Goal: Task Accomplishment & Management: Manage account settings

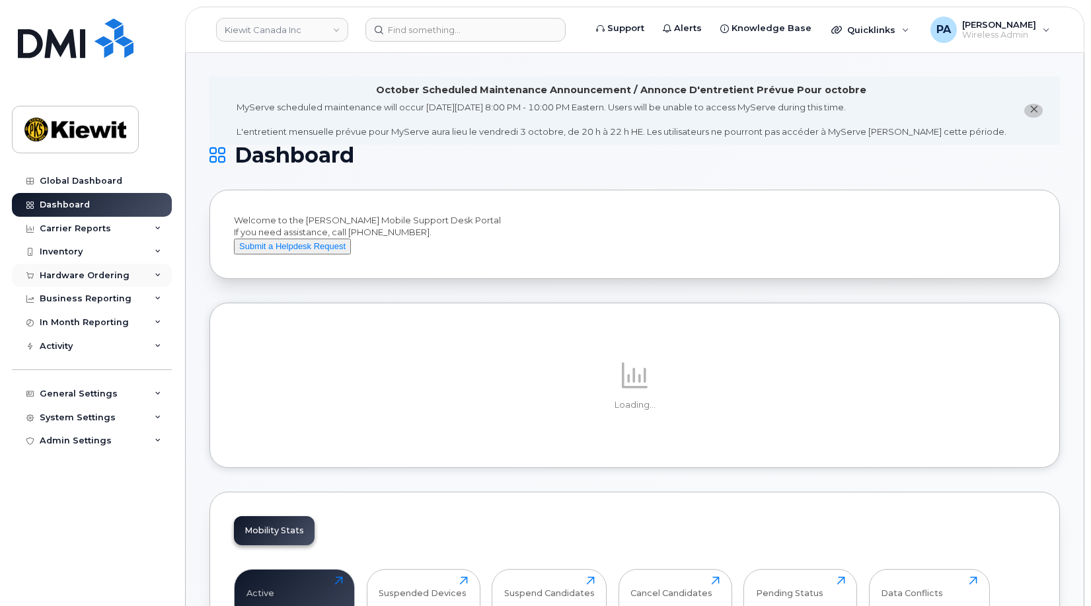
click at [102, 281] on div "Hardware Ordering" at bounding box center [92, 276] width 160 height 24
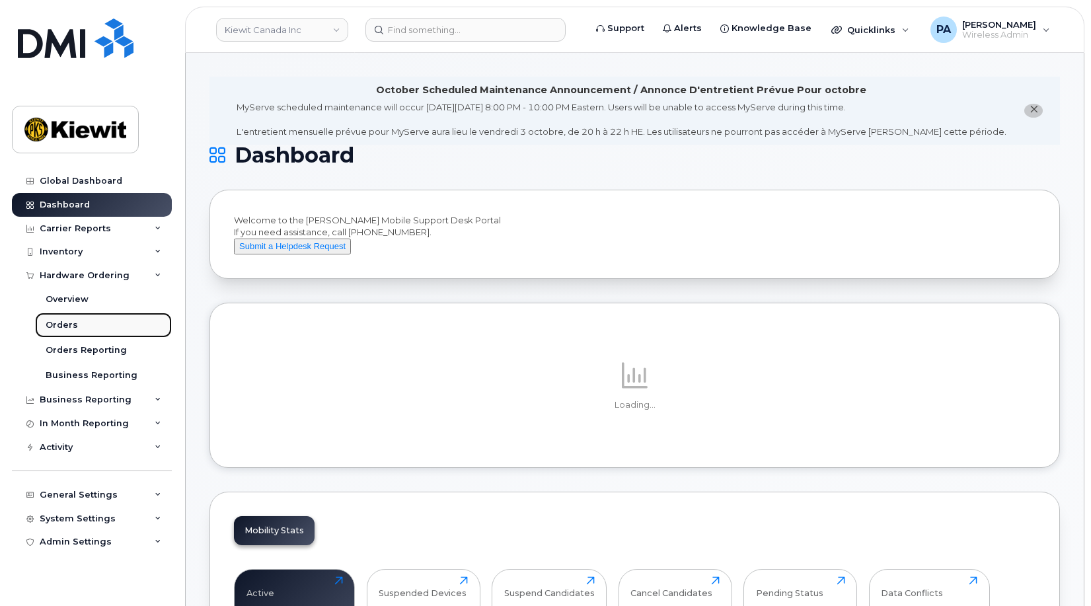
click at [69, 327] on div "Orders" at bounding box center [62, 325] width 32 height 12
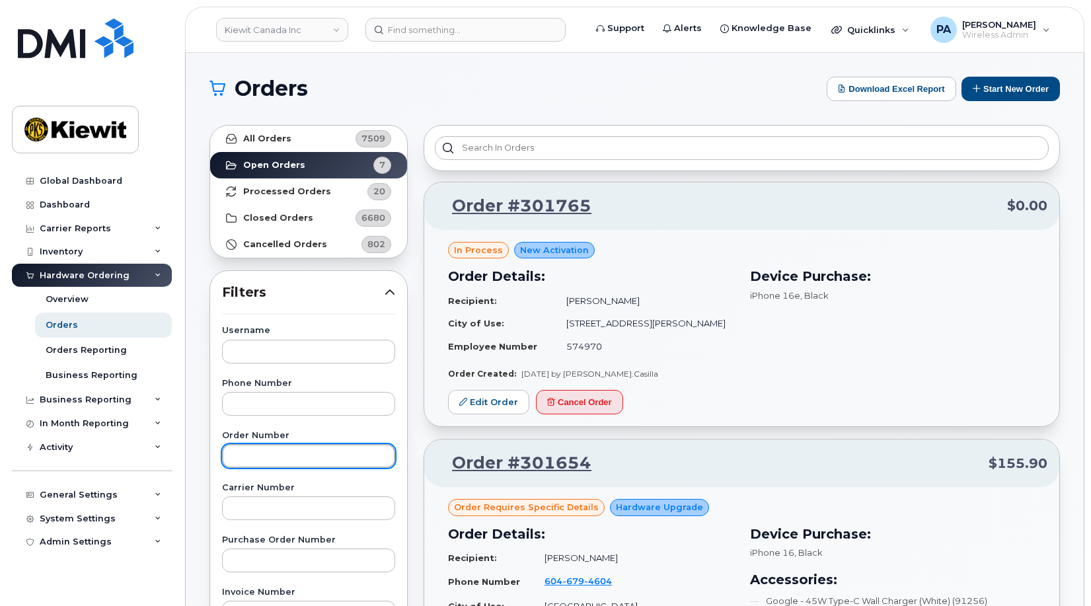
click at [269, 459] on input "text" at bounding box center [308, 456] width 173 height 24
type input "301740"
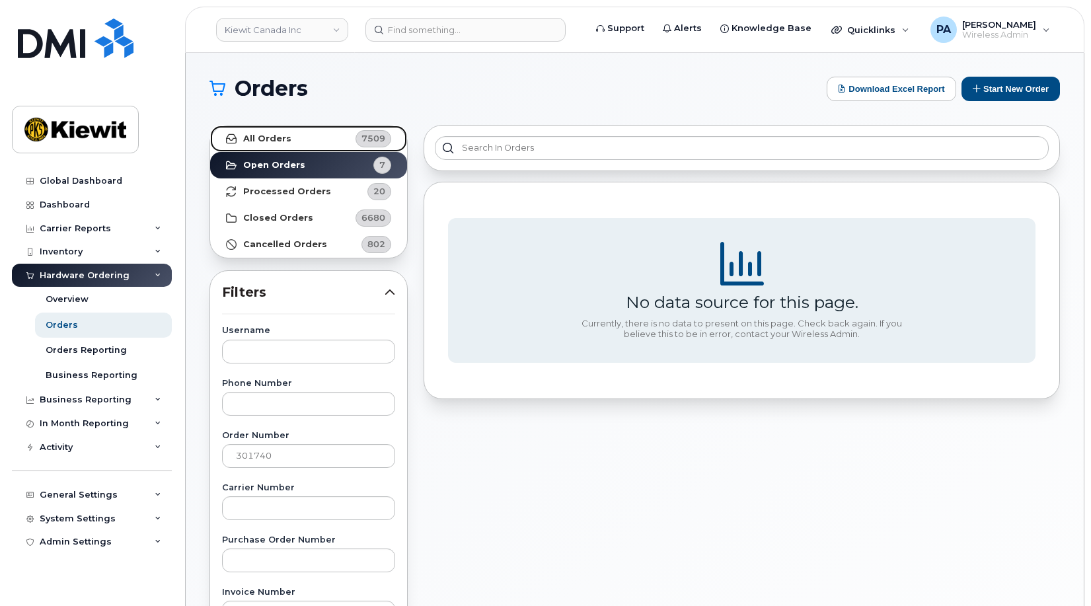
click at [320, 144] on link "All Orders 7509" at bounding box center [308, 139] width 197 height 26
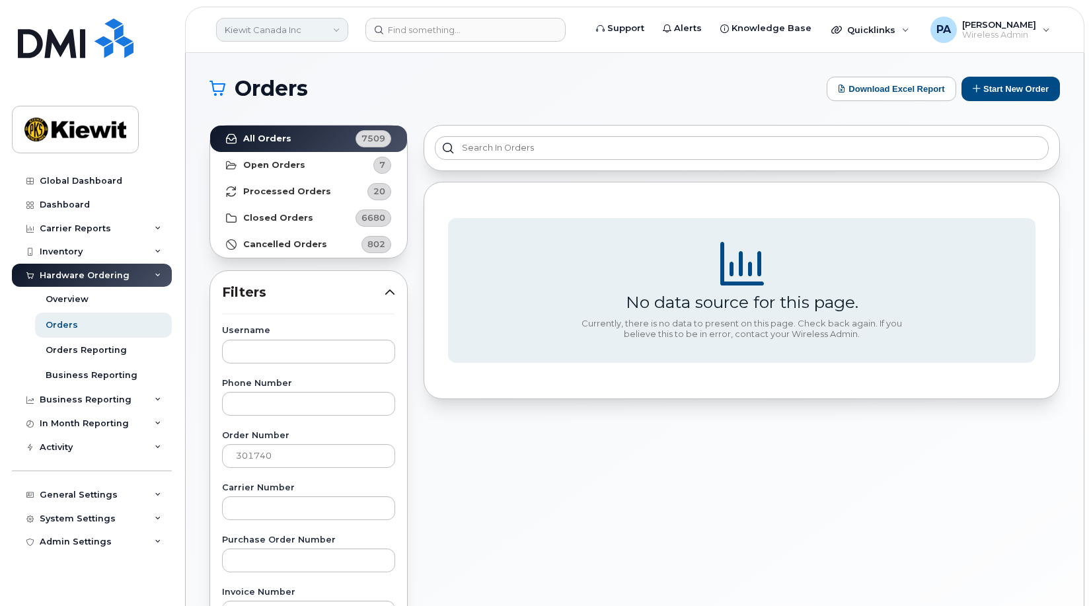
click at [322, 32] on link "Kiewit Canada Inc" at bounding box center [282, 30] width 132 height 24
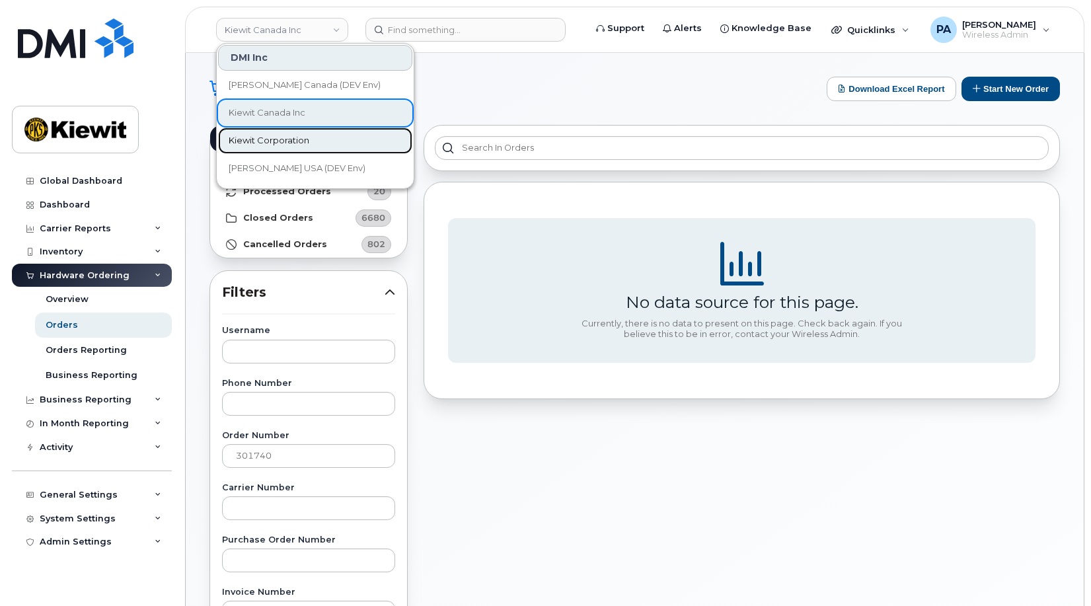
click at [296, 145] on span "Kiewit Corporation" at bounding box center [269, 140] width 81 height 13
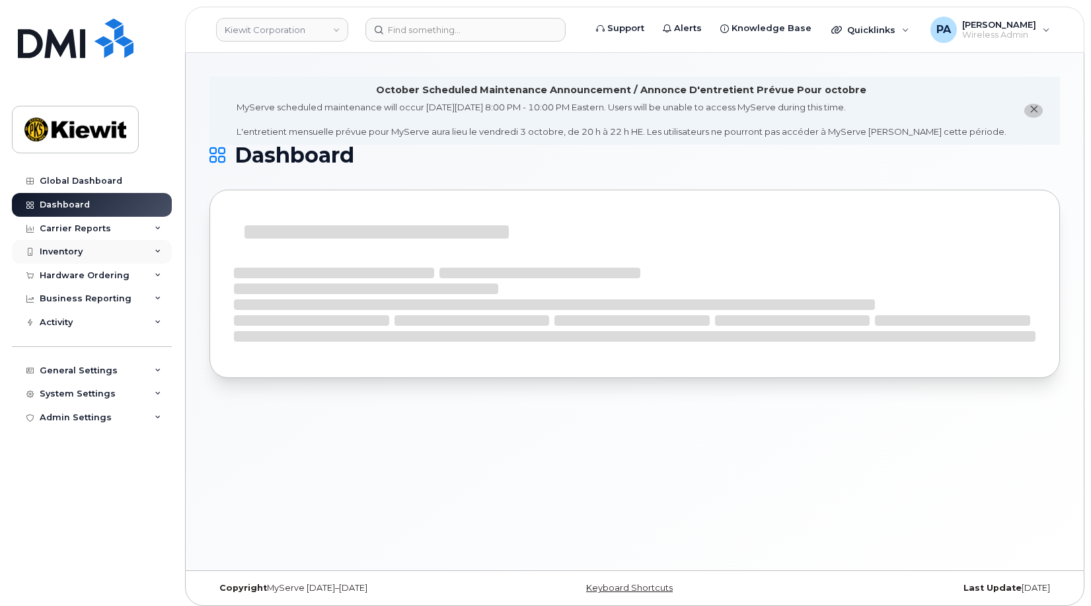
click at [60, 253] on div "Inventory" at bounding box center [61, 251] width 43 height 11
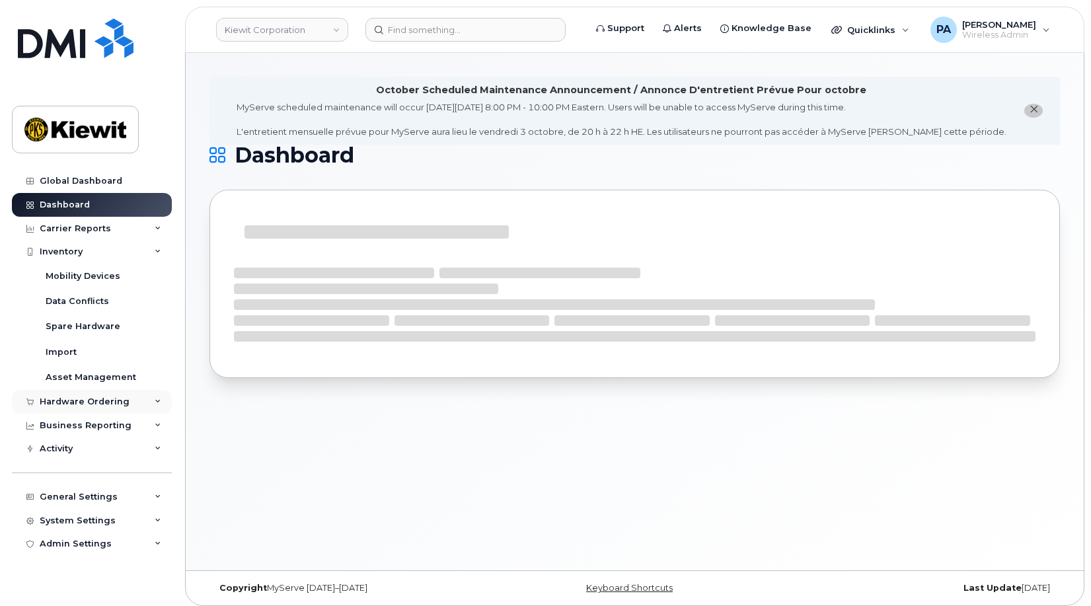
click at [73, 403] on div "Hardware Ordering" at bounding box center [85, 401] width 90 height 11
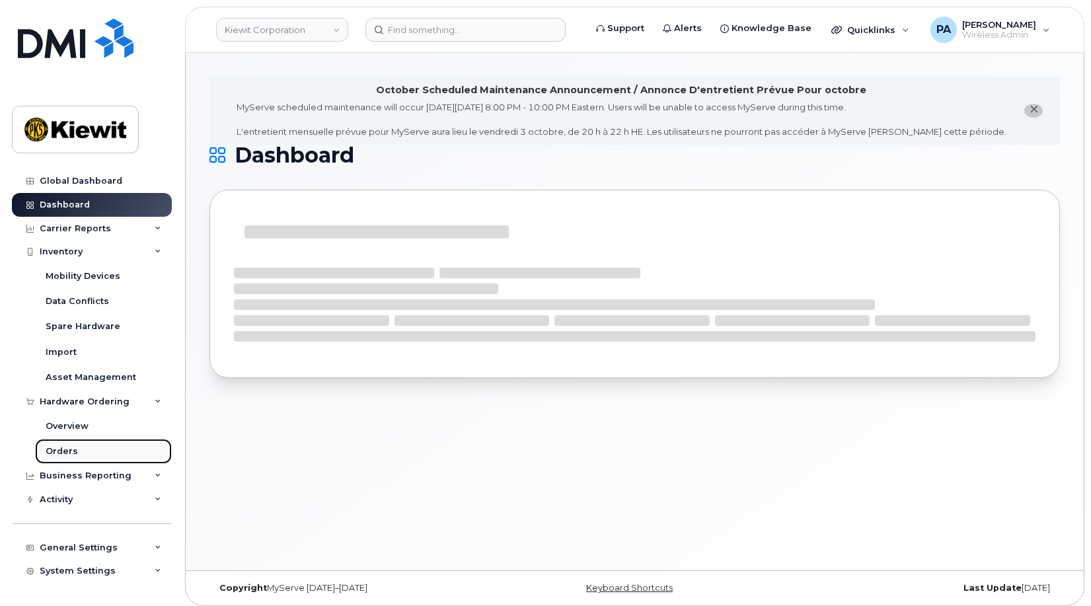
click at [81, 450] on link "Orders" at bounding box center [103, 451] width 137 height 25
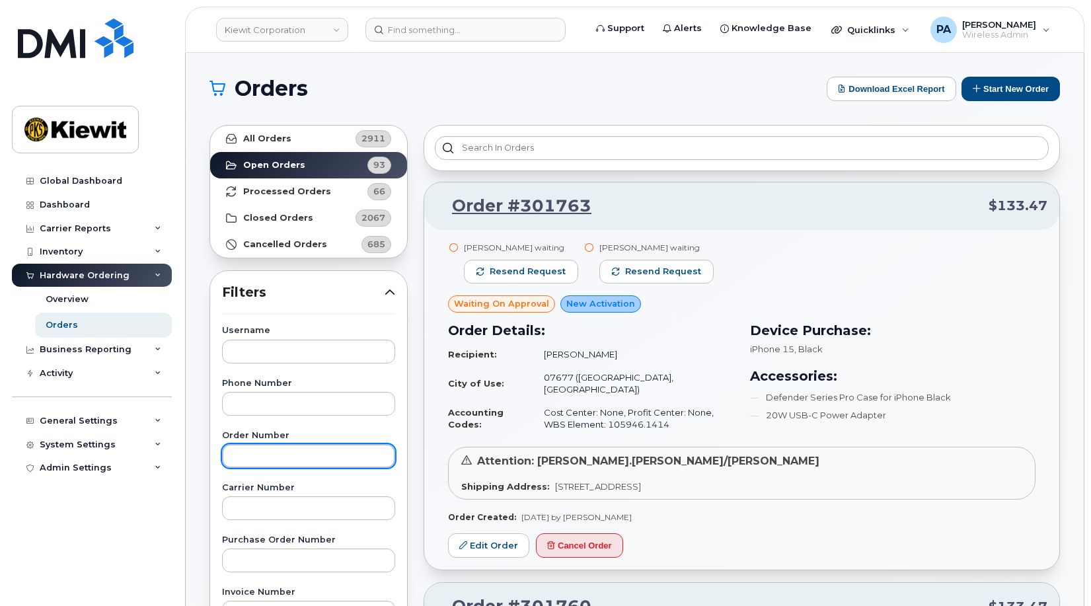
click at [293, 458] on input "text" at bounding box center [308, 456] width 173 height 24
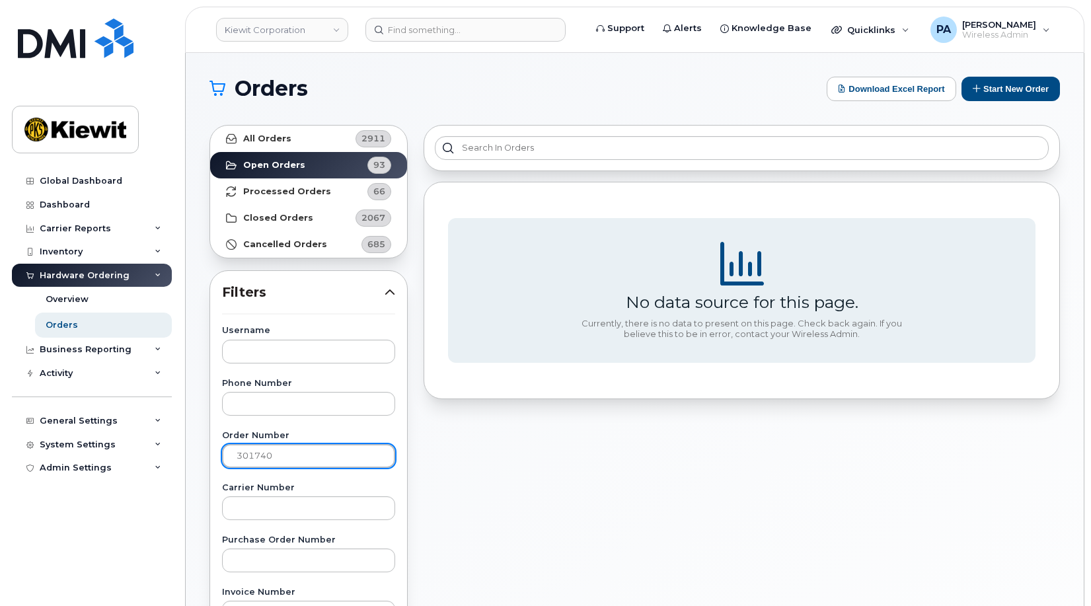
type input "301740"
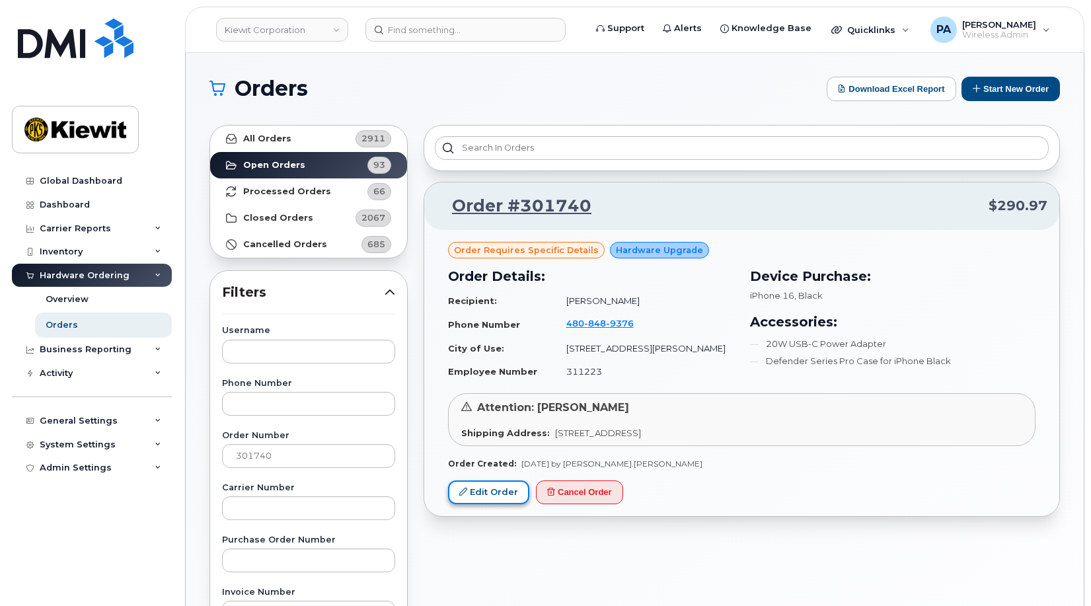
click at [506, 494] on link "Edit Order" at bounding box center [488, 492] width 81 height 24
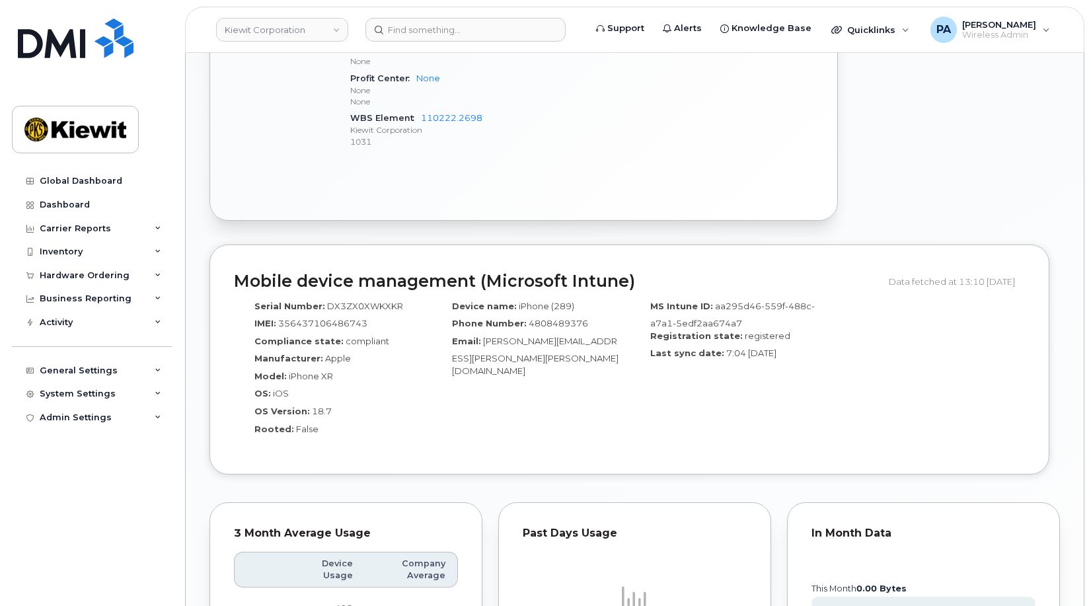
scroll to position [661, 0]
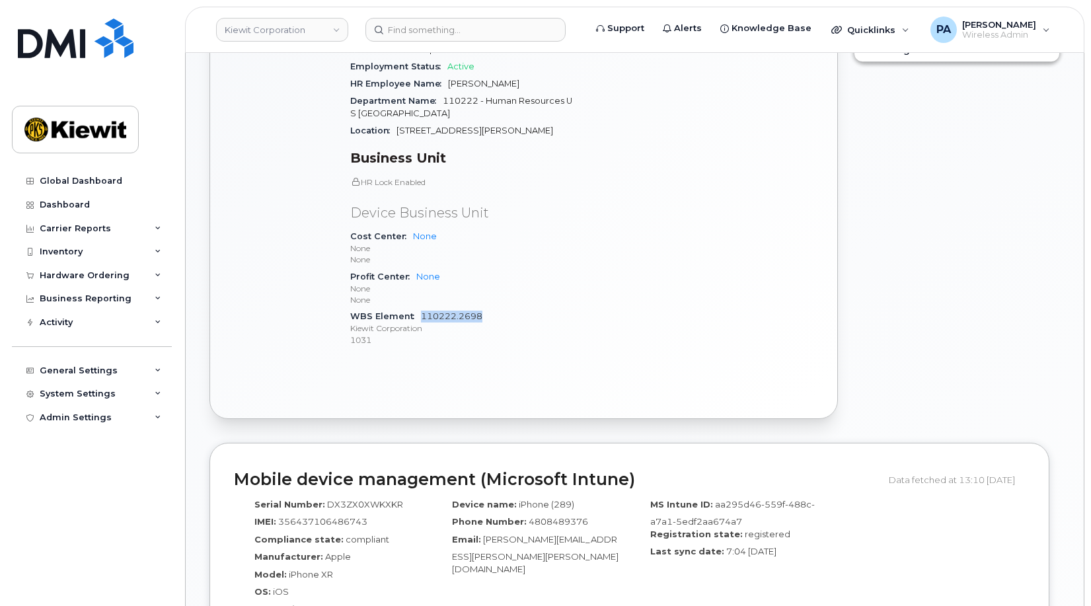
drag, startPoint x: 469, startPoint y: 305, endPoint x: 422, endPoint y: 308, distance: 47.0
click at [422, 308] on div "WBS Element 110222.2698 Kiewit Corporation 1031" at bounding box center [462, 328] width 224 height 40
copy link "110222.2698"
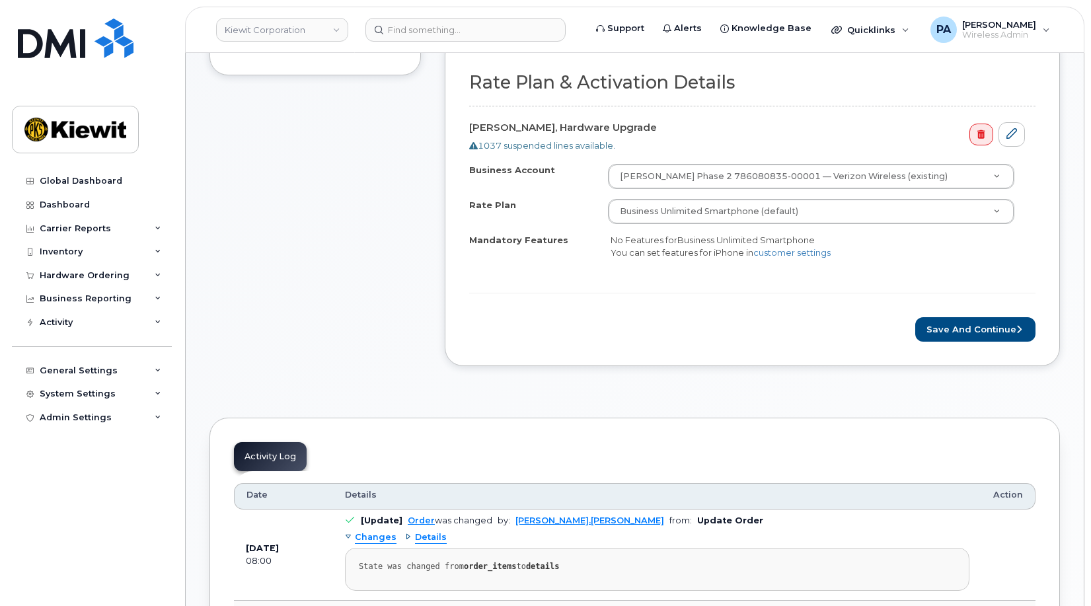
scroll to position [396, 0]
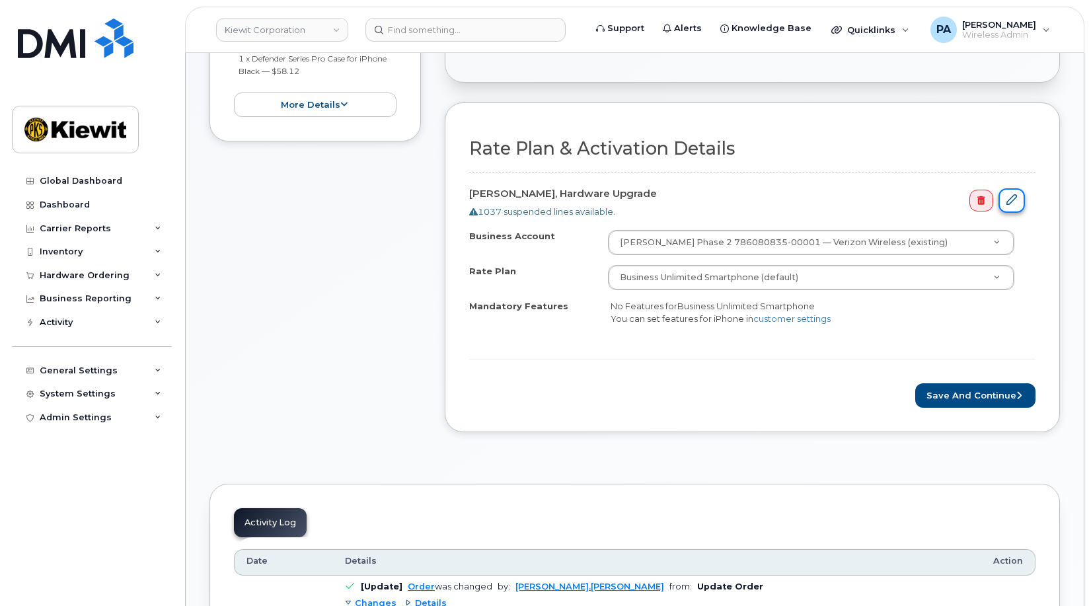
click at [1016, 204] on icon at bounding box center [1011, 199] width 11 height 11
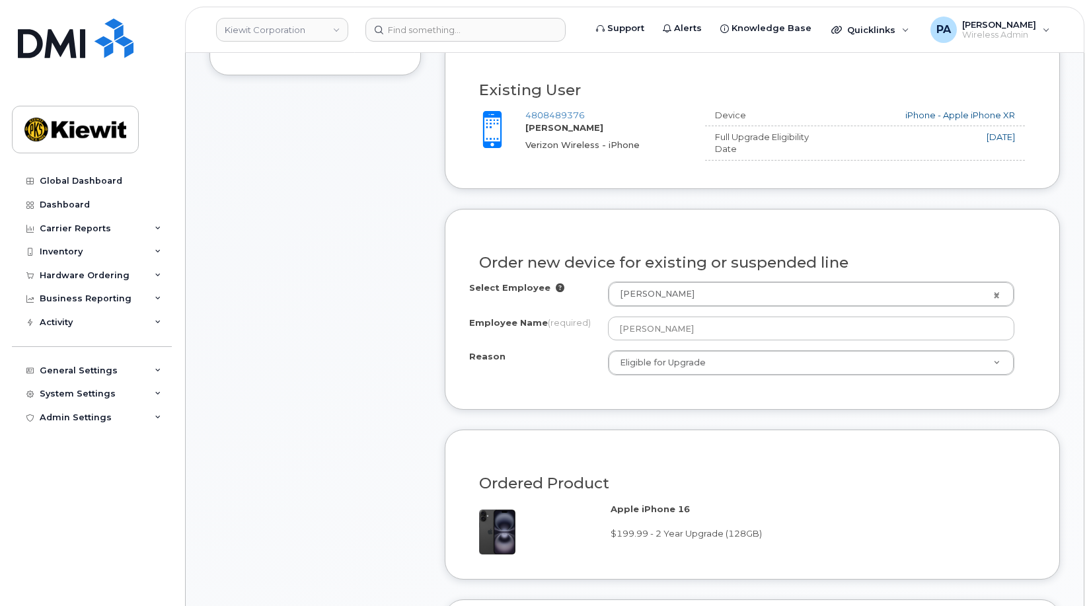
scroll to position [925, 0]
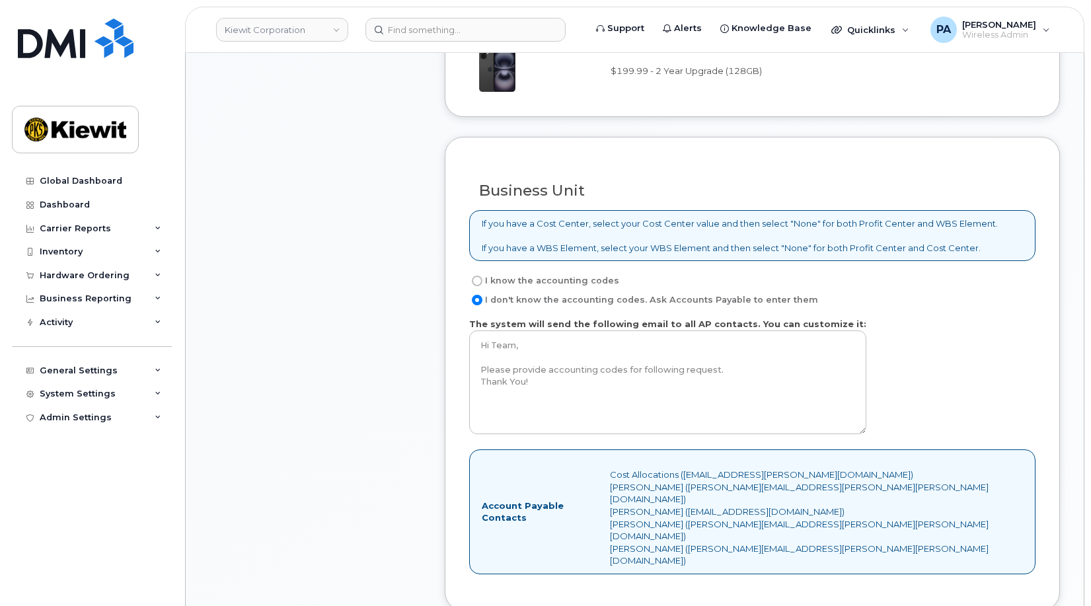
click at [511, 288] on label "I know the accounting codes" at bounding box center [544, 281] width 150 height 16
click at [482, 286] on input "I know the accounting codes" at bounding box center [477, 281] width 11 height 11
radio input "true"
select select
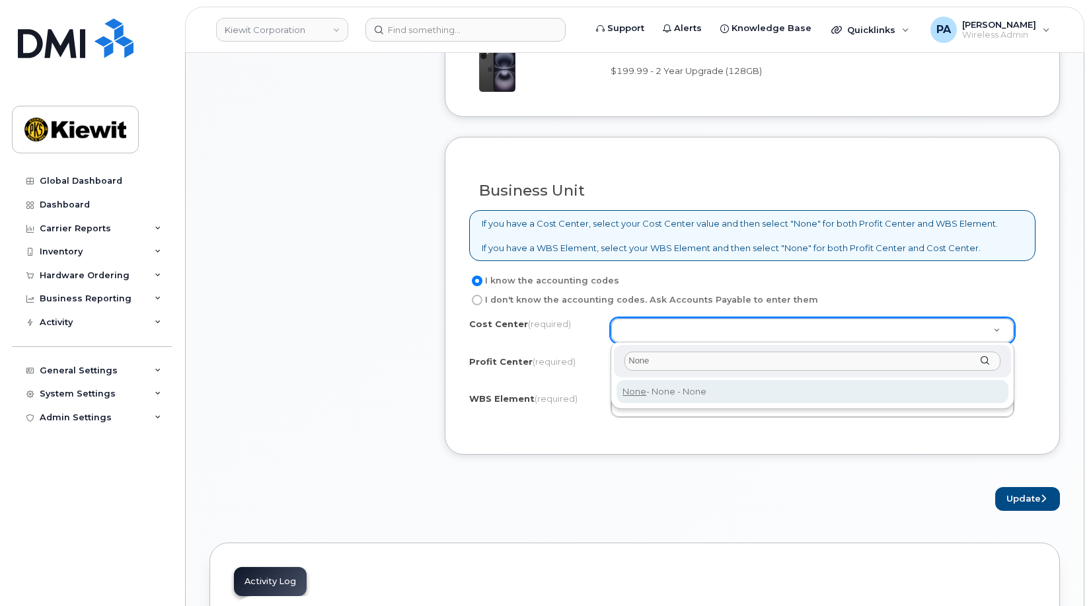
type input "None"
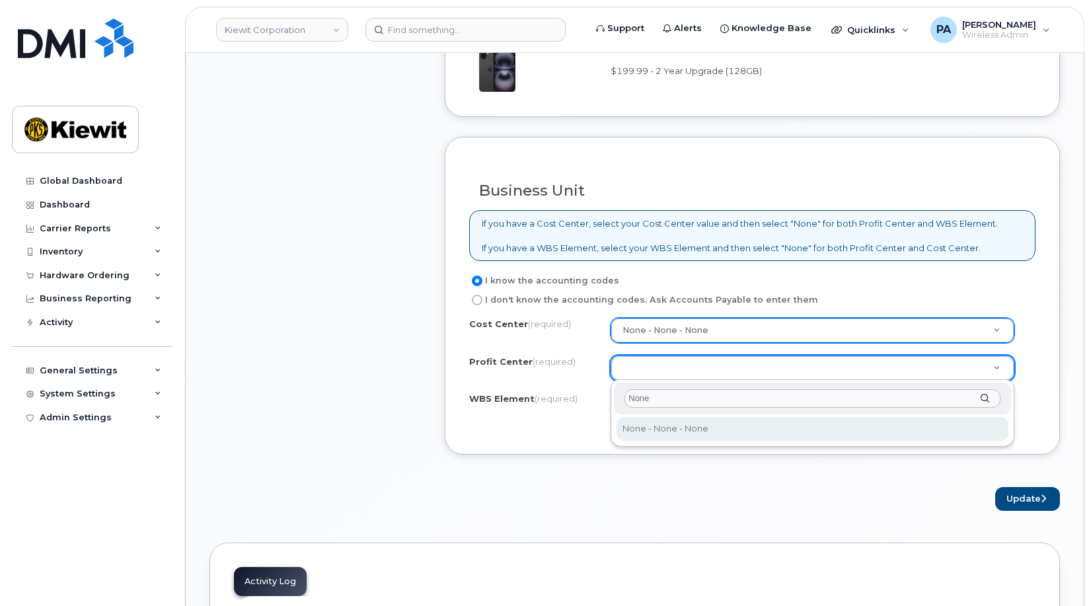
type input "None"
select select "None"
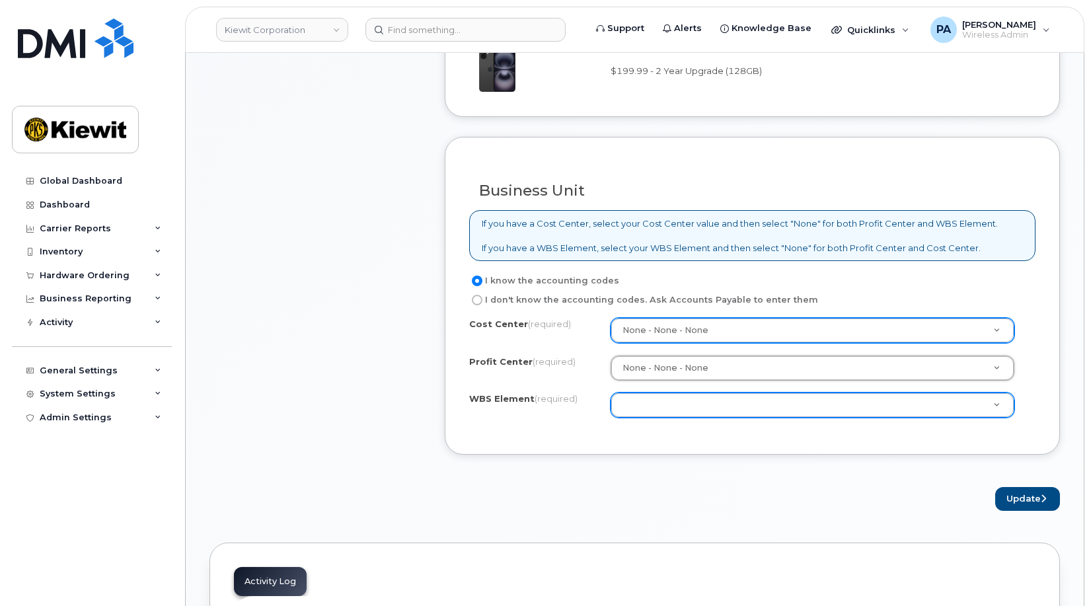
click at [683, 414] on div "Cost Center (required) None - None - None None Profit Center (required) None - …" at bounding box center [752, 374] width 566 height 112
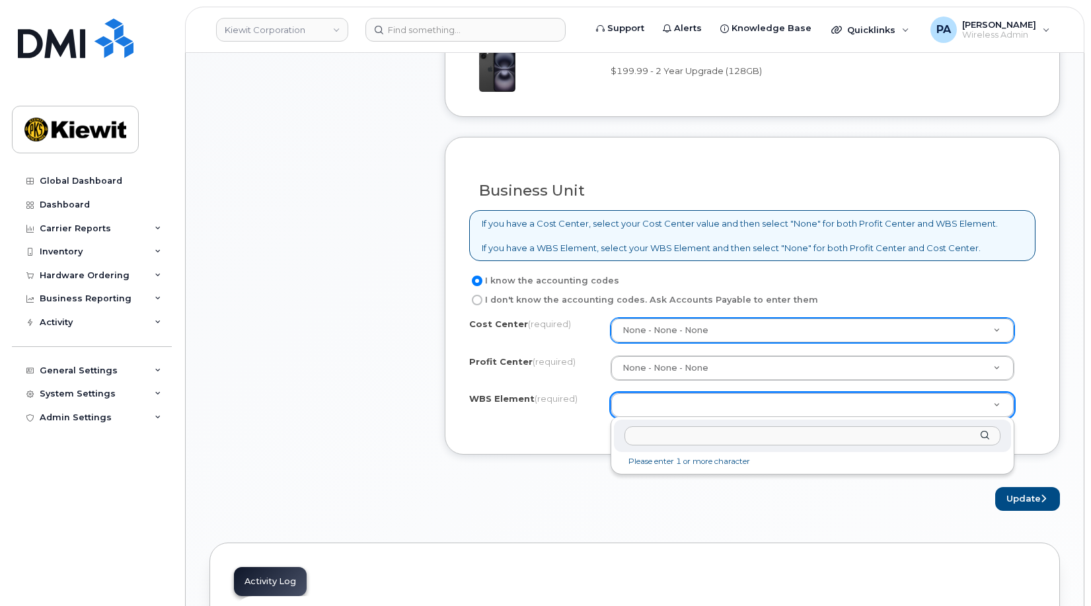
drag, startPoint x: 683, startPoint y: 414, endPoint x: 679, endPoint y: 408, distance: 7.4
type input "110222.2698"
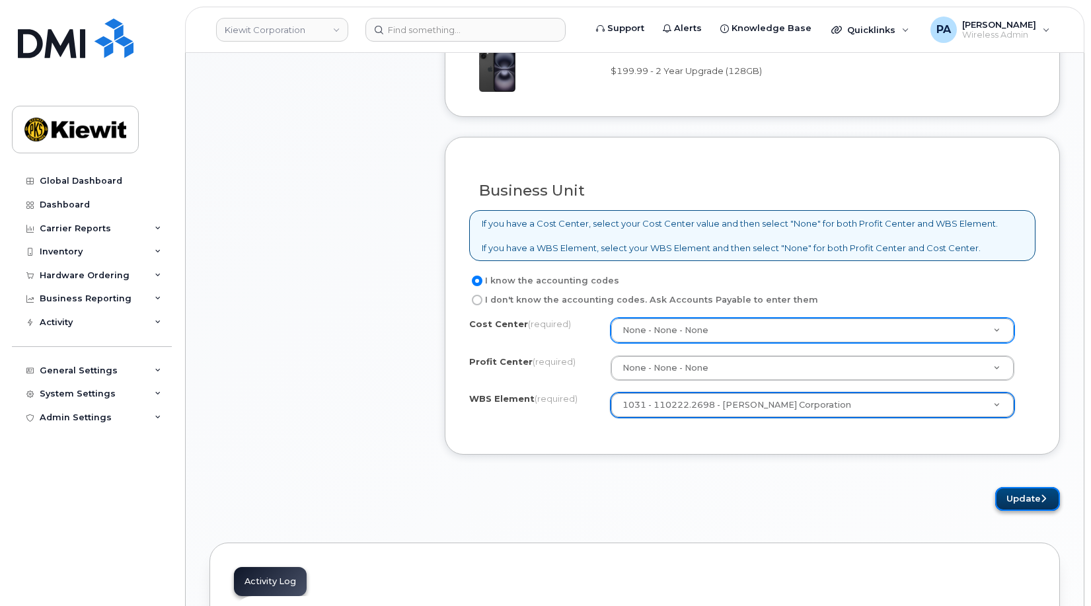
click at [1026, 500] on button "Update" at bounding box center [1027, 499] width 65 height 24
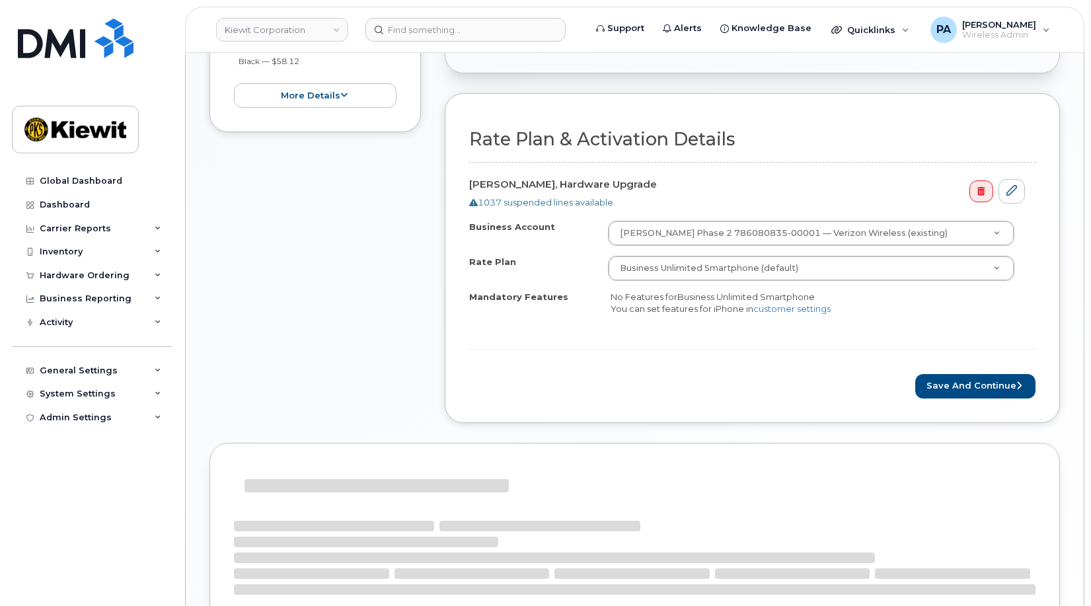
scroll to position [574, 0]
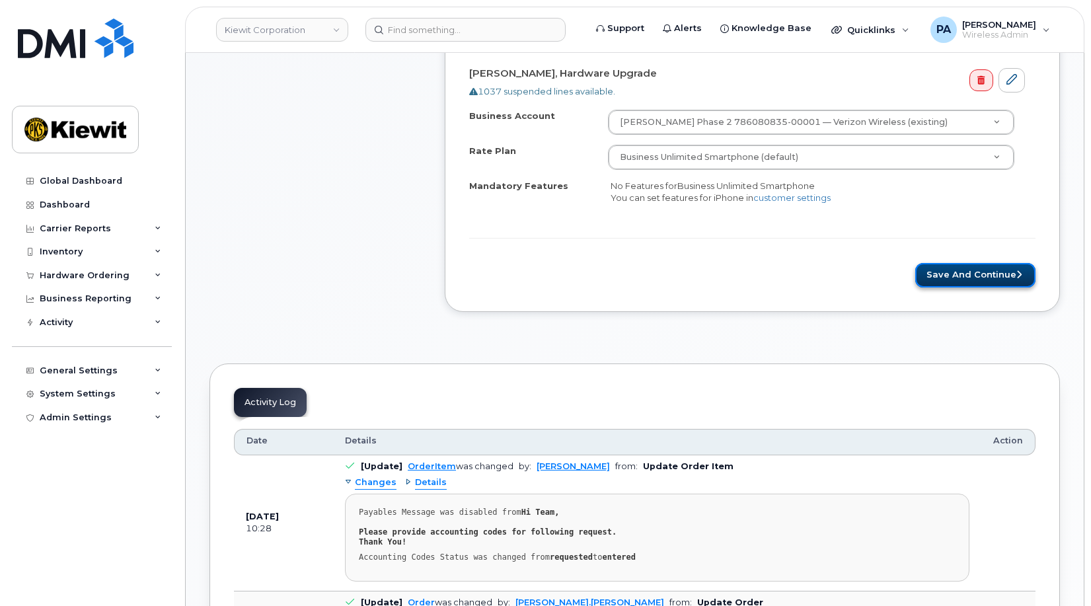
click at [965, 276] on button "Save and Continue" at bounding box center [975, 275] width 120 height 24
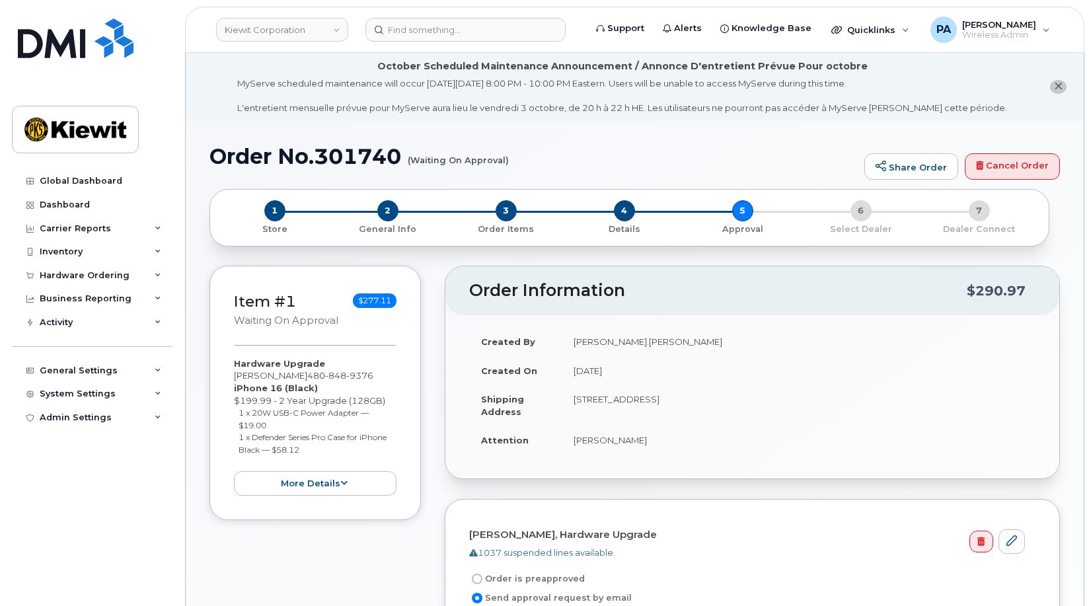
scroll to position [330, 0]
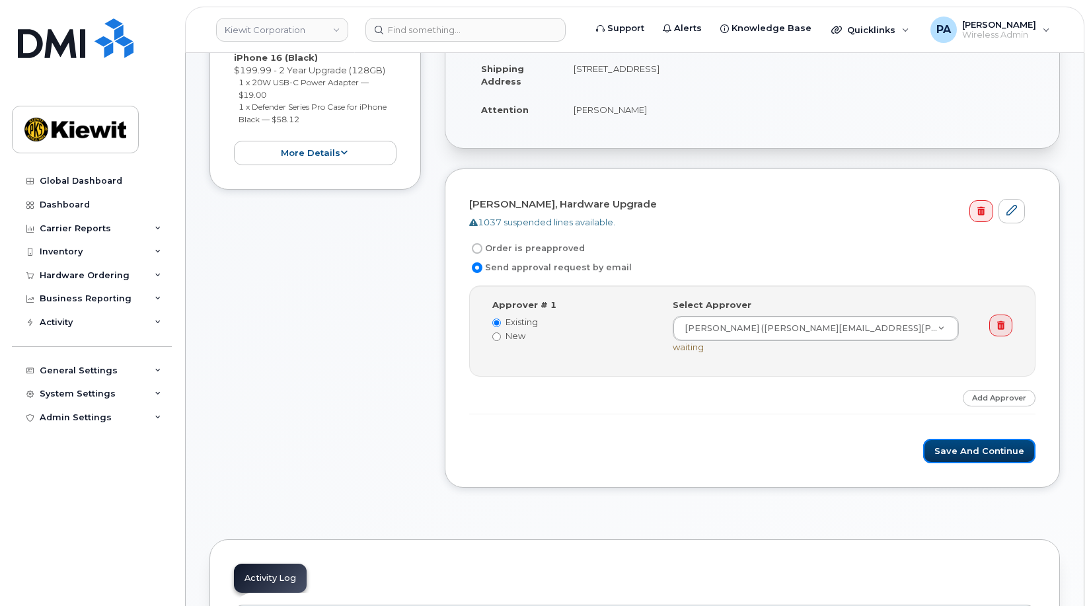
drag, startPoint x: 961, startPoint y: 450, endPoint x: 765, endPoint y: 349, distance: 220.8
click at [961, 450] on button "Save and Continue" at bounding box center [979, 451] width 112 height 24
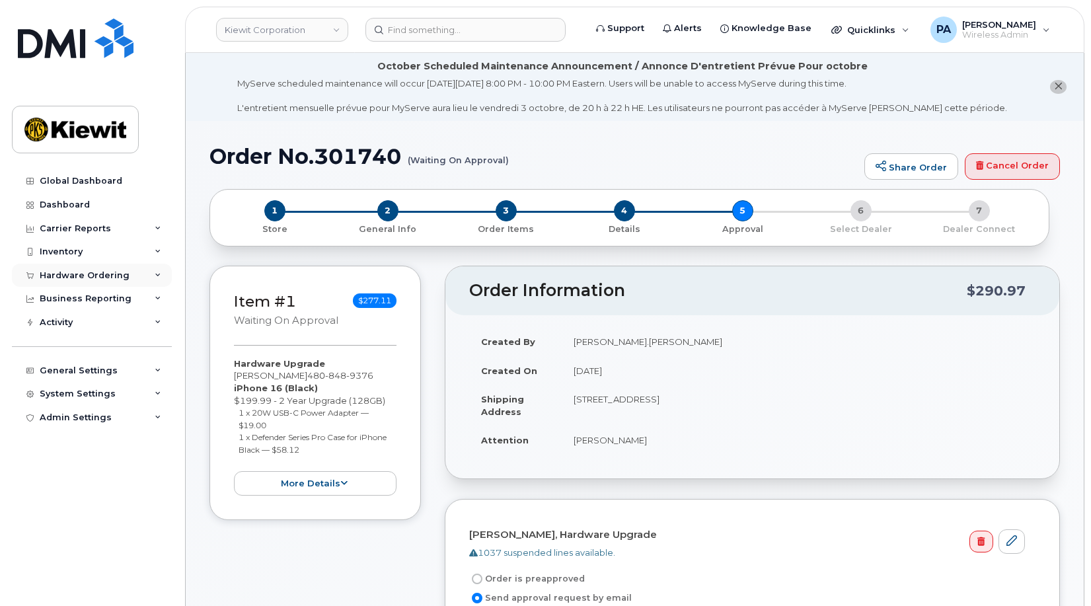
click at [107, 277] on div "Hardware Ordering" at bounding box center [85, 275] width 90 height 11
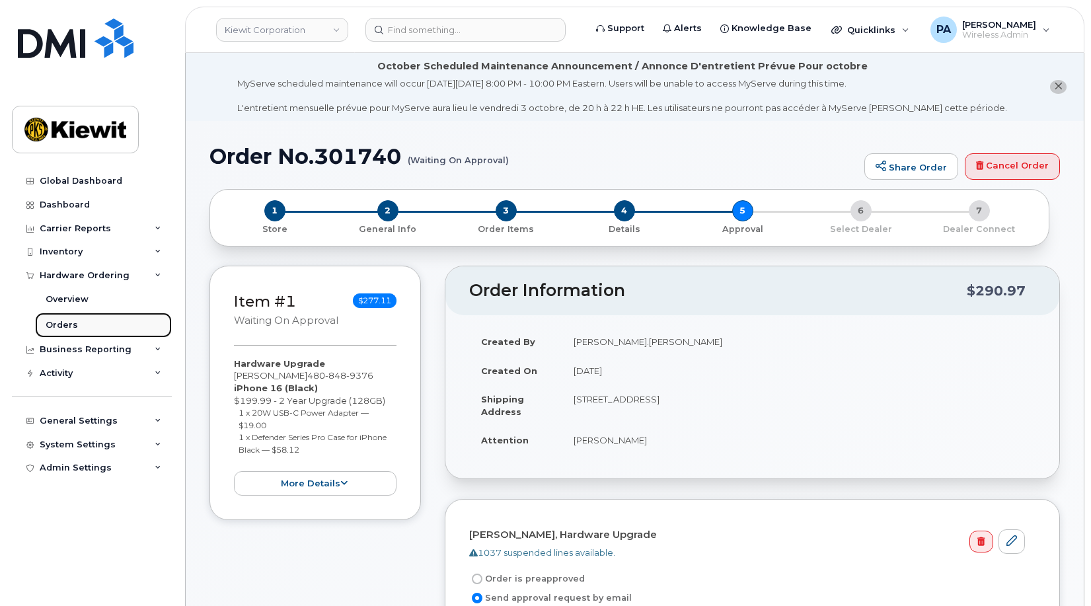
click at [60, 322] on div "Orders" at bounding box center [62, 325] width 32 height 12
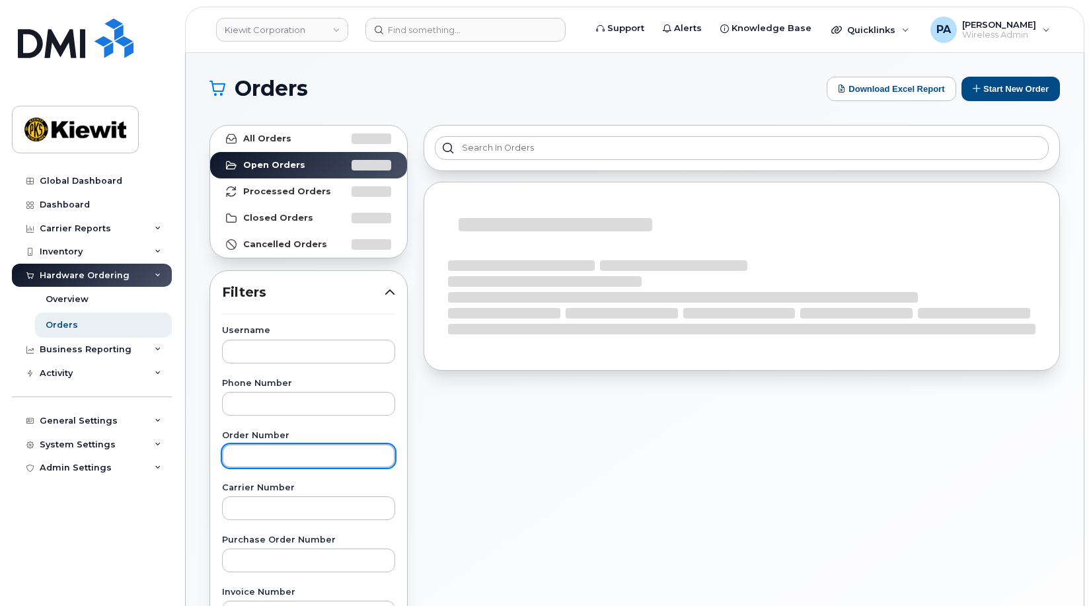
click at [271, 449] on input "text" at bounding box center [308, 456] width 173 height 24
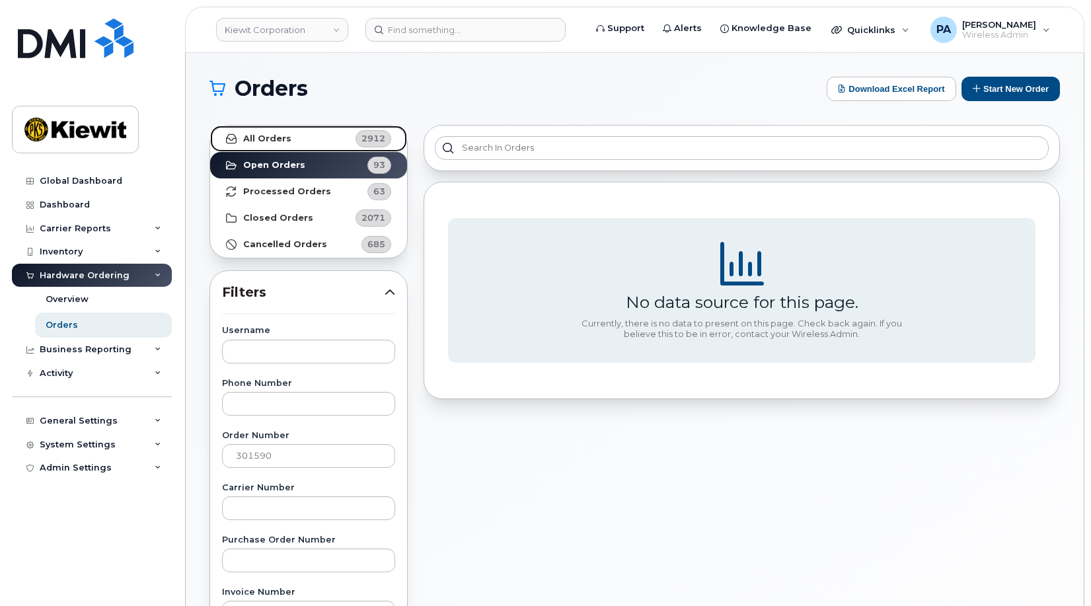
click at [274, 139] on strong "All Orders" at bounding box center [267, 138] width 48 height 11
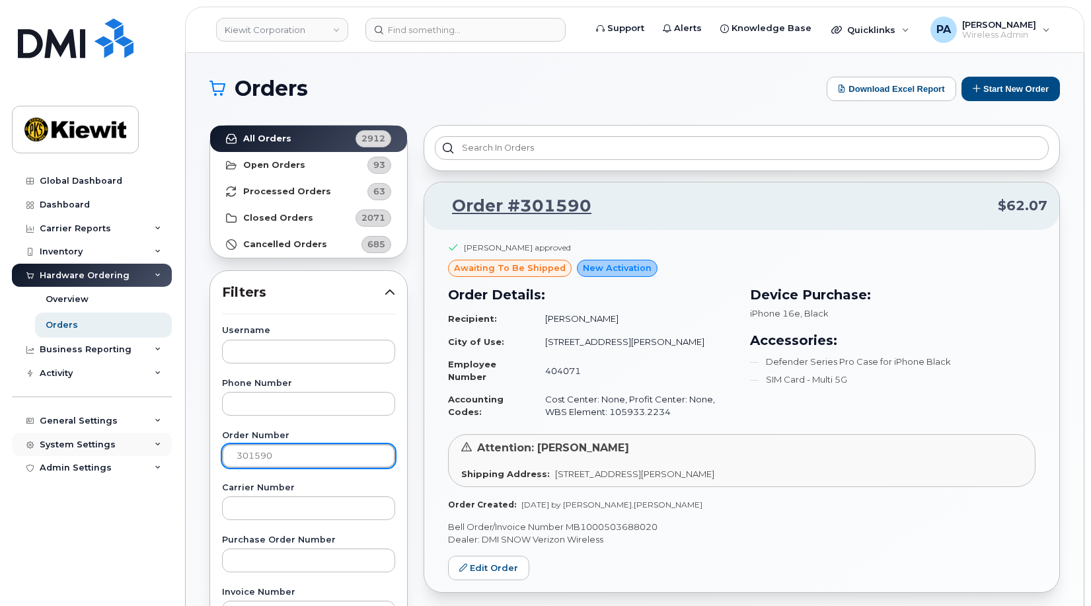
drag, startPoint x: 272, startPoint y: 453, endPoint x: 164, endPoint y: 433, distance: 109.4
click at [186, 436] on div "[PERSON_NAME] Corporation Support Alerts Knowledge Base Quicklinks Suspend / Ca…" at bounding box center [635, 557] width 898 height 1008
type input "301164"
